Goal: Information Seeking & Learning: Learn about a topic

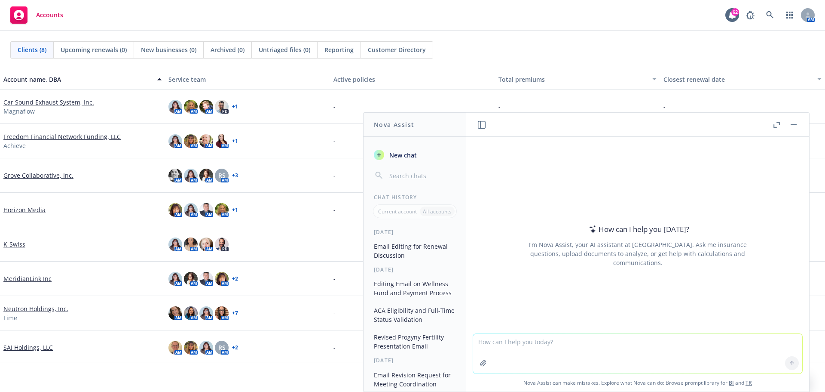
click at [521, 342] on textarea at bounding box center [637, 354] width 329 height 40
click at [790, 361] on icon at bounding box center [792, 363] width 6 height 6
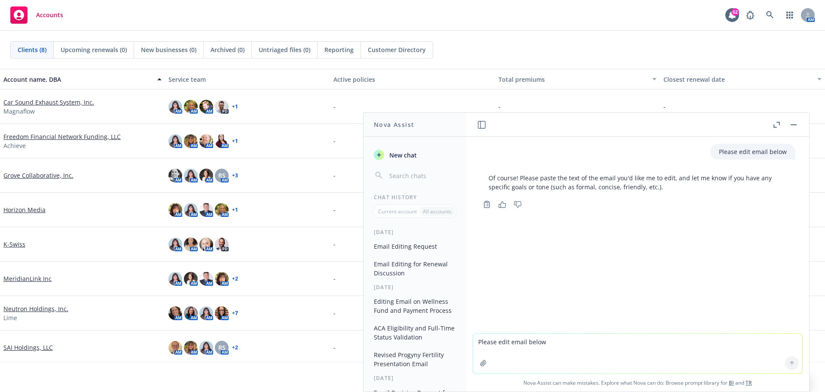
paste textarea "rogyny would not be able to prorate the cycles. They can limit cycles to one fo…"
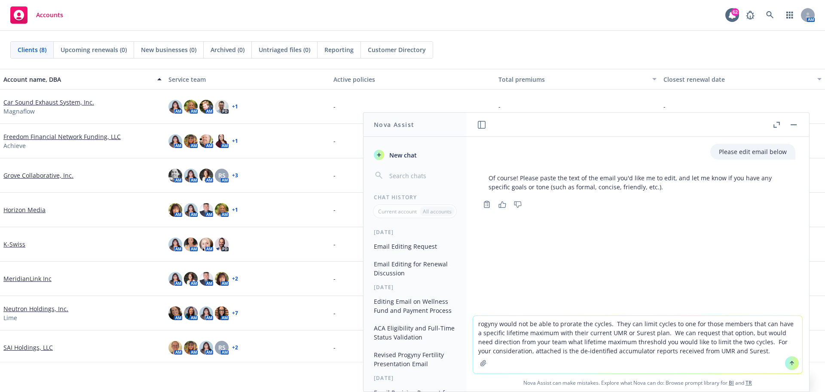
click at [475, 325] on textarea "rogyny would not be able to prorate the cycles. They can limit cycles to one fo…" at bounding box center [637, 344] width 329 height 58
type textarea "Progyny would not be able to prorate the cycles. They can limit cycles to one f…"
click at [785, 361] on button at bounding box center [792, 363] width 14 height 14
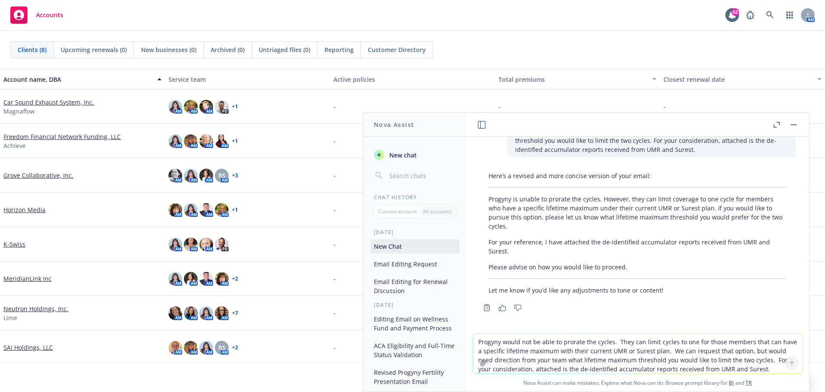
scroll to position [116, 0]
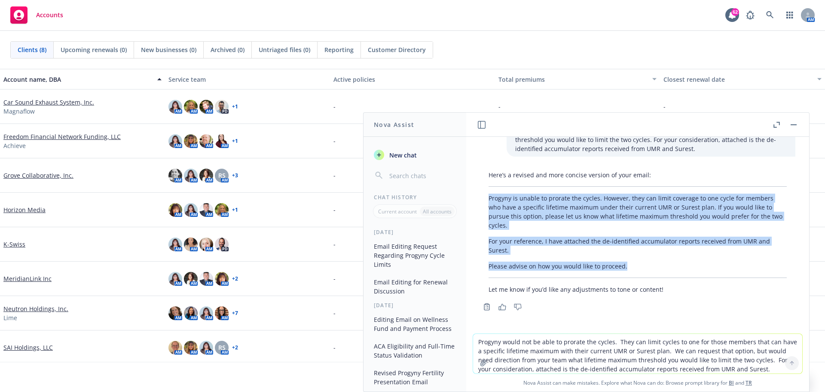
drag, startPoint x: 490, startPoint y: 197, endPoint x: 631, endPoint y: 265, distance: 156.5
click at [631, 265] on div "Here’s a revised and more concise version of your email: Progyny is unable to p…" at bounding box center [637, 232] width 315 height 130
copy div "Progyny is unable to prorate the cycles. However, they can limit coverage to on…"
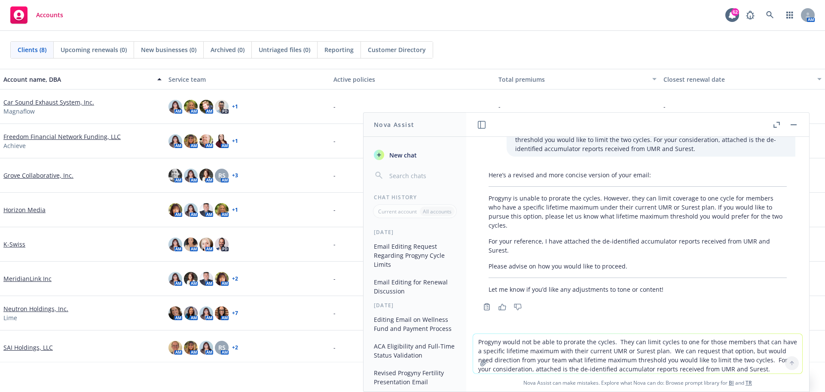
click at [548, 356] on textarea "Progyny would not be able to prorate the cycles. They can limit cycles to one f…" at bounding box center [637, 354] width 329 height 40
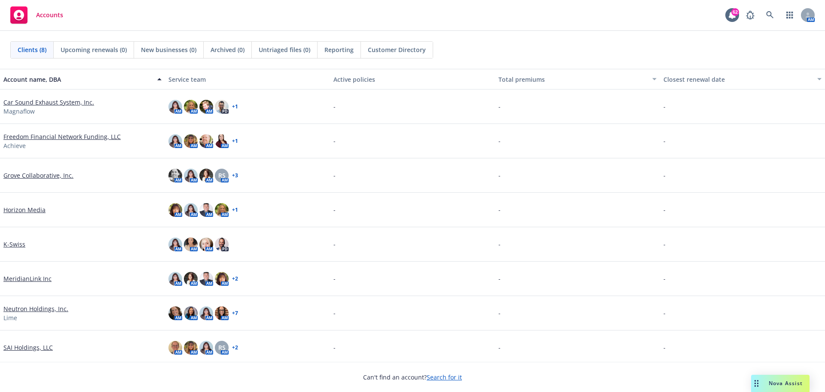
click at [772, 383] on span "Nova Assist" at bounding box center [786, 382] width 34 height 7
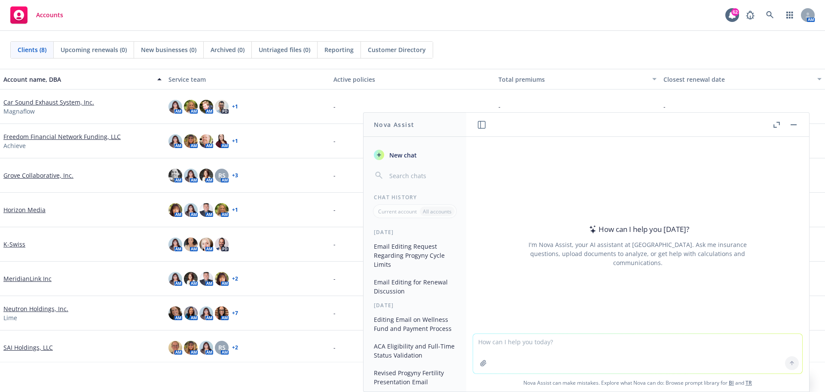
click at [531, 341] on textarea at bounding box center [637, 354] width 329 height 40
type textarea "@"
type textarea "d"
type textarea "Please confirm if HSA elections must be required to be re-elected each year"
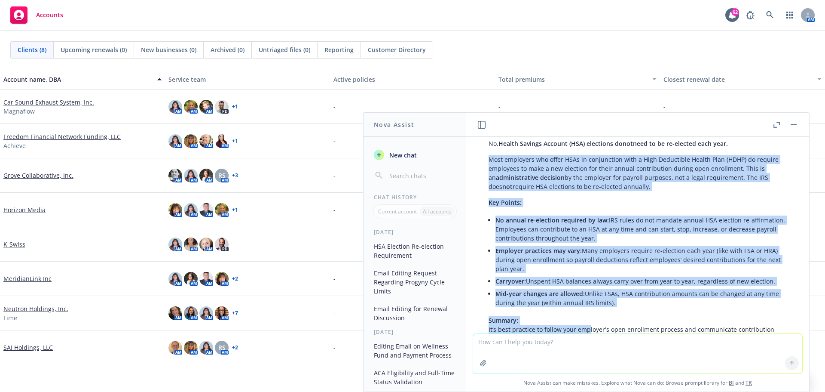
scroll to position [45, 0]
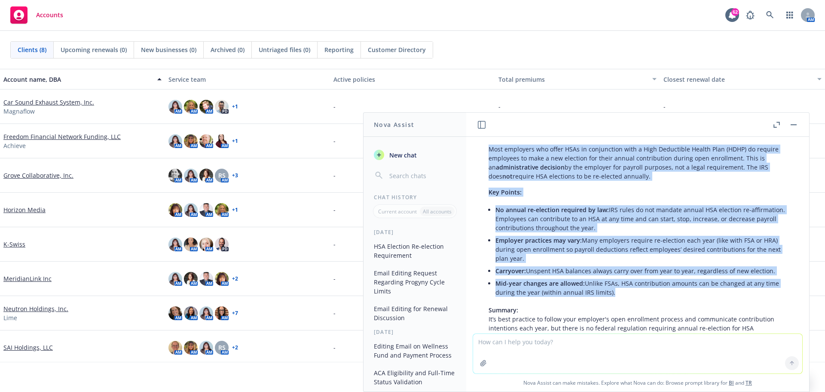
drag, startPoint x: 490, startPoint y: 174, endPoint x: 609, endPoint y: 297, distance: 171.1
click at [609, 297] on div "No, Health Savings Account (HSA) elections do not need to be re-elected each ye…" at bounding box center [637, 247] width 315 height 245
copy div "Most employers who offer HSAs in conjunction with a High Deductible Health Plan…"
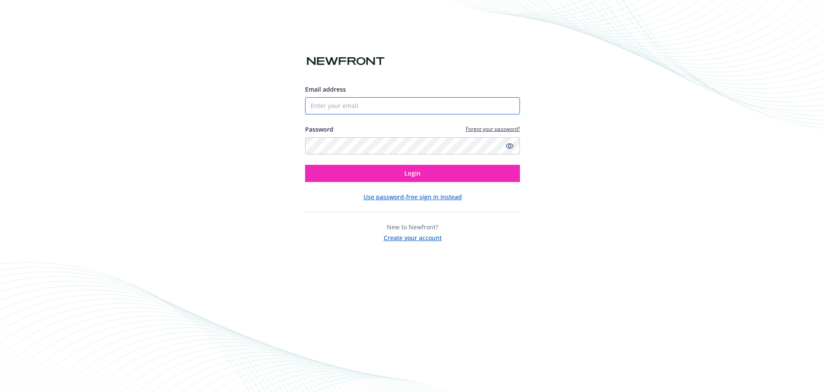
click at [353, 113] on input "Email address" at bounding box center [412, 105] width 215 height 17
type input "gaby.wright@newfront.com"
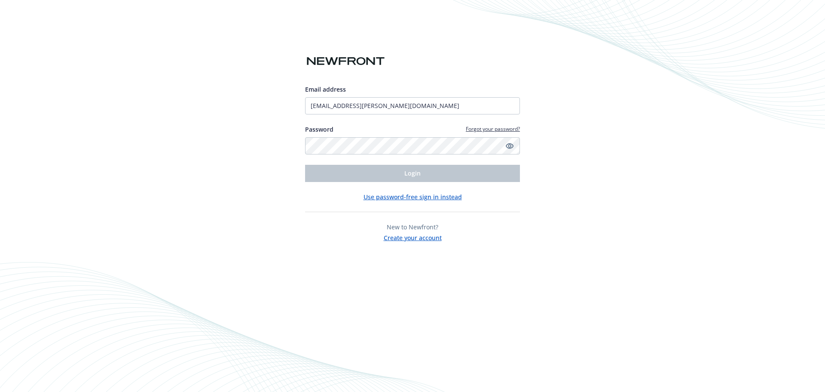
click at [349, 136] on div "Password Forgot your password?" at bounding box center [412, 140] width 215 height 30
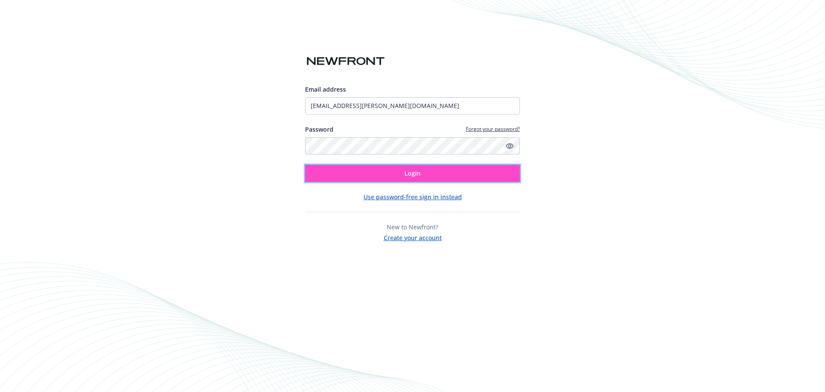
click at [412, 170] on span "Login" at bounding box center [412, 173] width 16 height 8
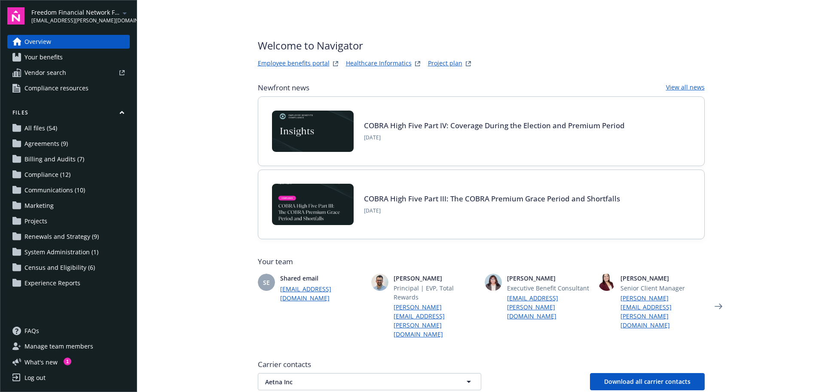
click at [37, 89] on span "Compliance resources" at bounding box center [56, 88] width 64 height 14
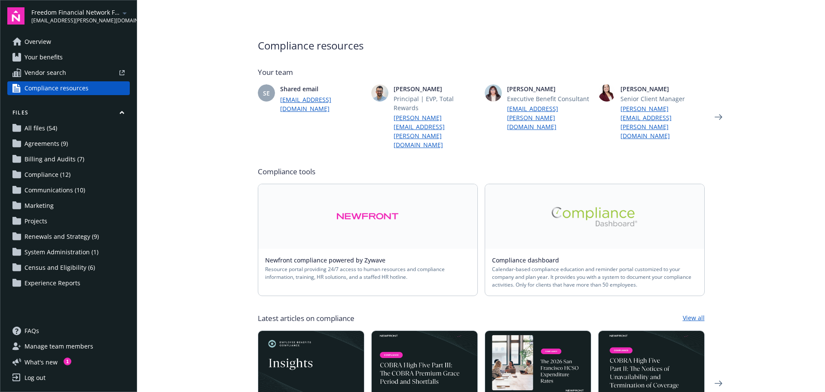
drag, startPoint x: 815, startPoint y: 28, endPoint x: 819, endPoint y: 60, distance: 32.8
click at [816, 54] on main "Compliance resources Your team SE Shared email [EMAIL_ADDRESS][DOMAIN_NAME] [PE…" at bounding box center [481, 196] width 688 height 392
click at [807, 272] on main "Compliance resources Your team SE Shared email [EMAIL_ADDRESS][DOMAIN_NAME] [PE…" at bounding box center [481, 196] width 688 height 392
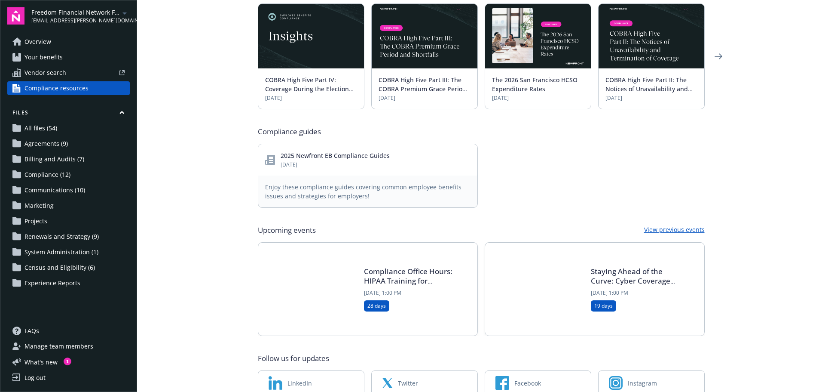
scroll to position [341, 0]
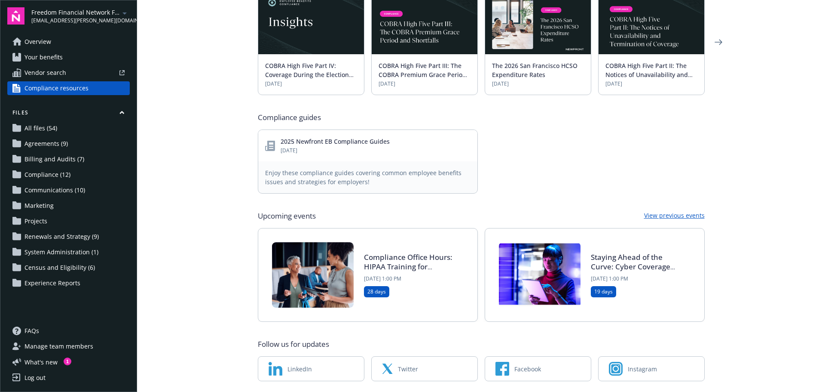
click at [320, 137] on link "2025 Newfront EB Compliance Guides" at bounding box center [335, 141] width 109 height 8
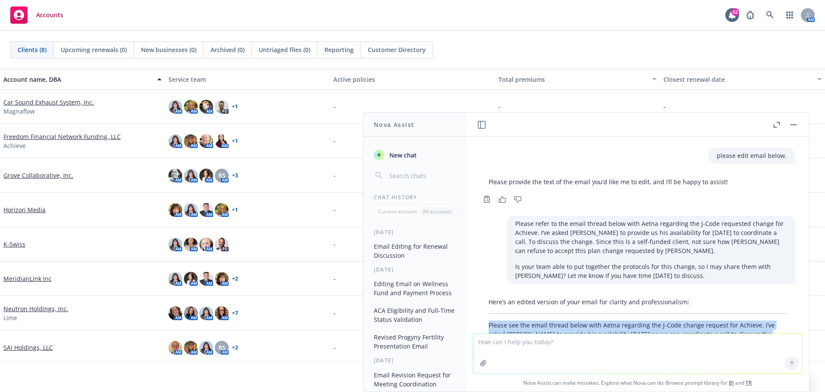
scroll to position [447, 0]
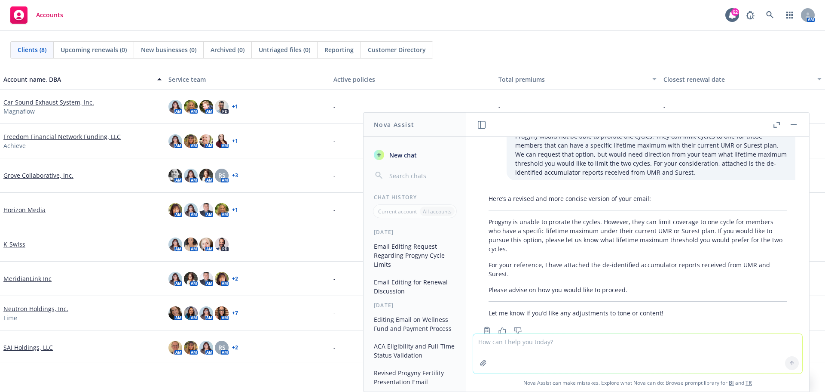
scroll to position [89, 0]
